Goal: Information Seeking & Learning: Learn about a topic

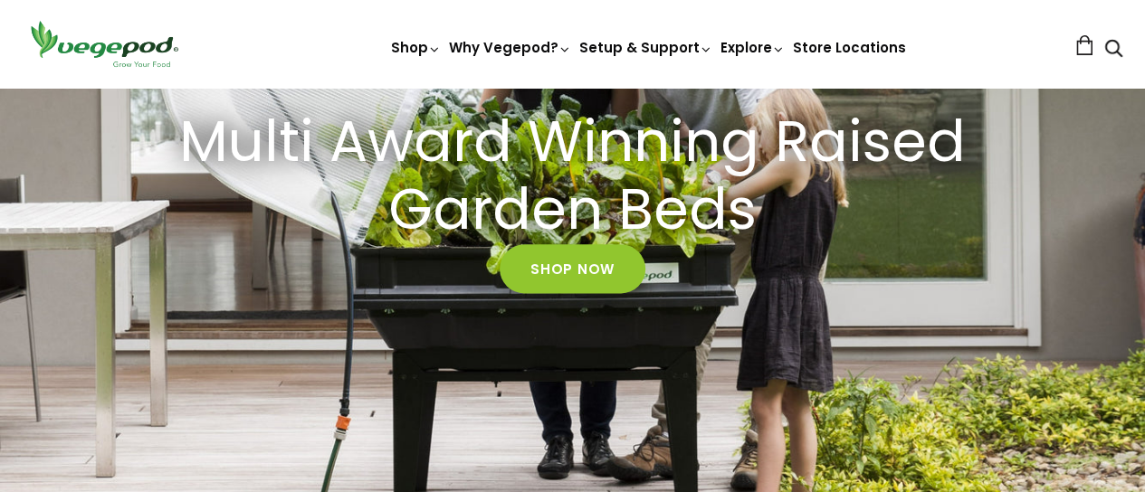
scroll to position [376, 0]
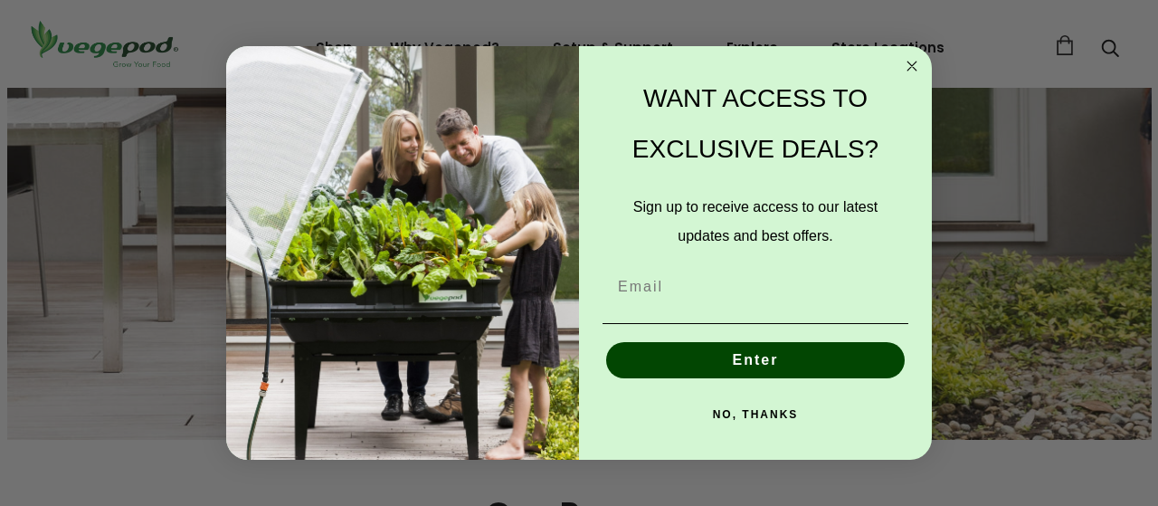
drag, startPoint x: 1153, startPoint y: 316, endPoint x: 1153, endPoint y: 97, distance: 219.0
click at [912, 70] on circle "Close dialog" at bounding box center [912, 66] width 21 height 21
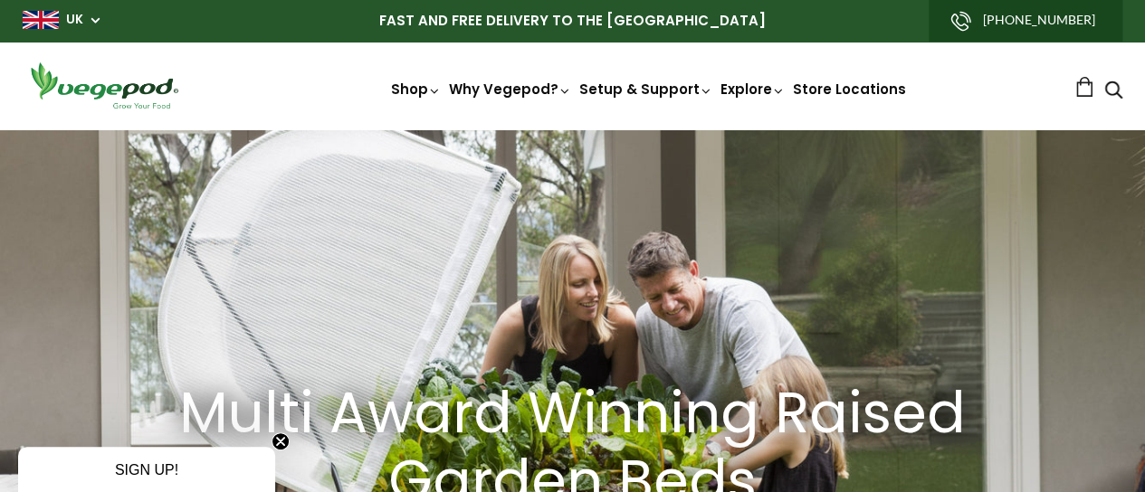
scroll to position [0, 813]
click at [83, 23] on span "UK" at bounding box center [61, 19] width 77 height 17
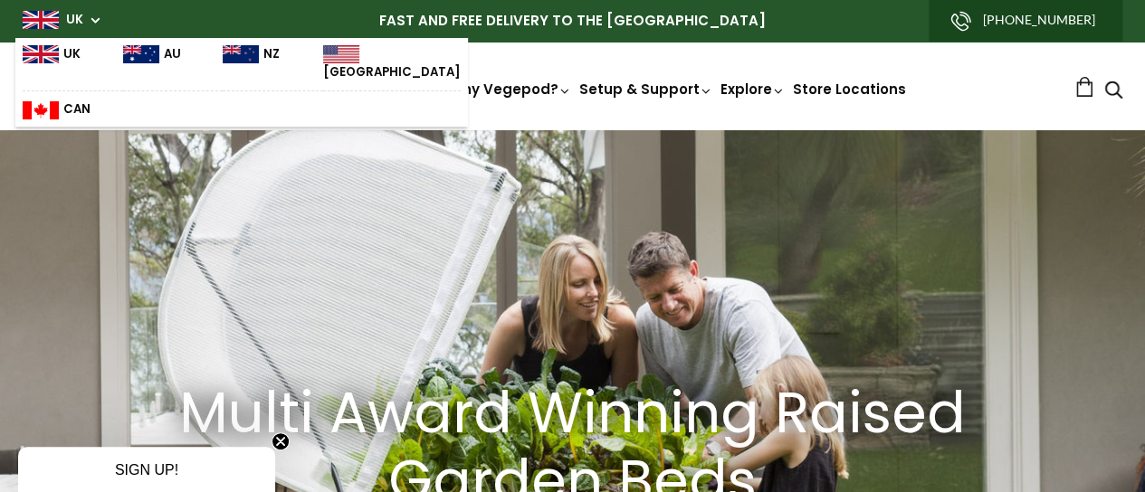
click at [138, 51] on img at bounding box center [141, 54] width 36 height 18
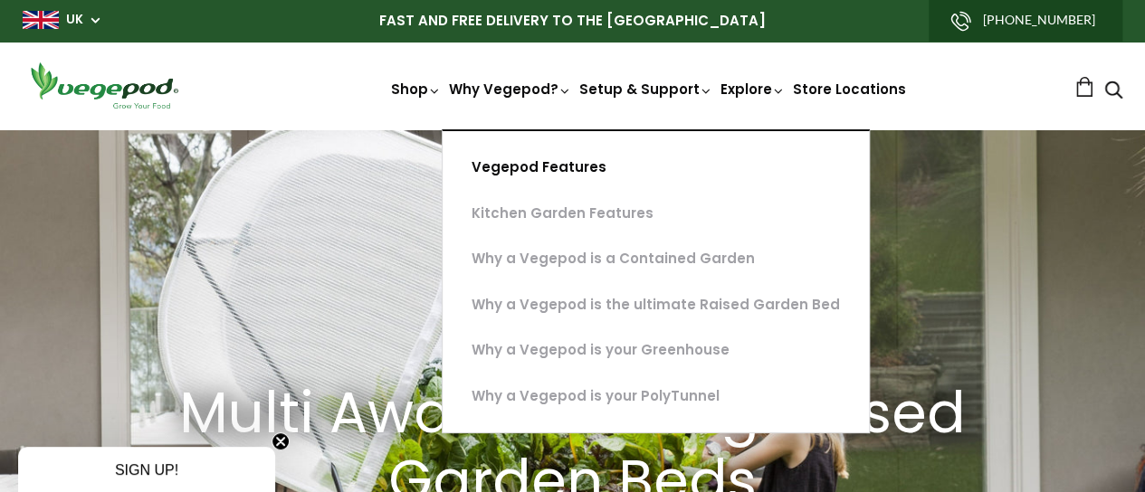
click at [469, 162] on link "Vegepod Features" at bounding box center [655, 168] width 426 height 46
